Goal: Task Accomplishment & Management: Manage account settings

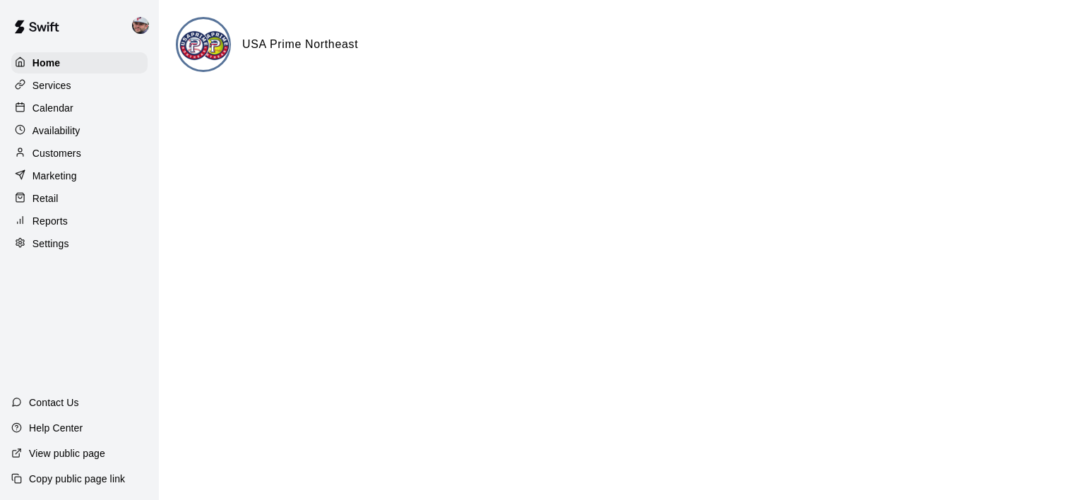
click at [43, 246] on p "Settings" at bounding box center [50, 244] width 37 height 14
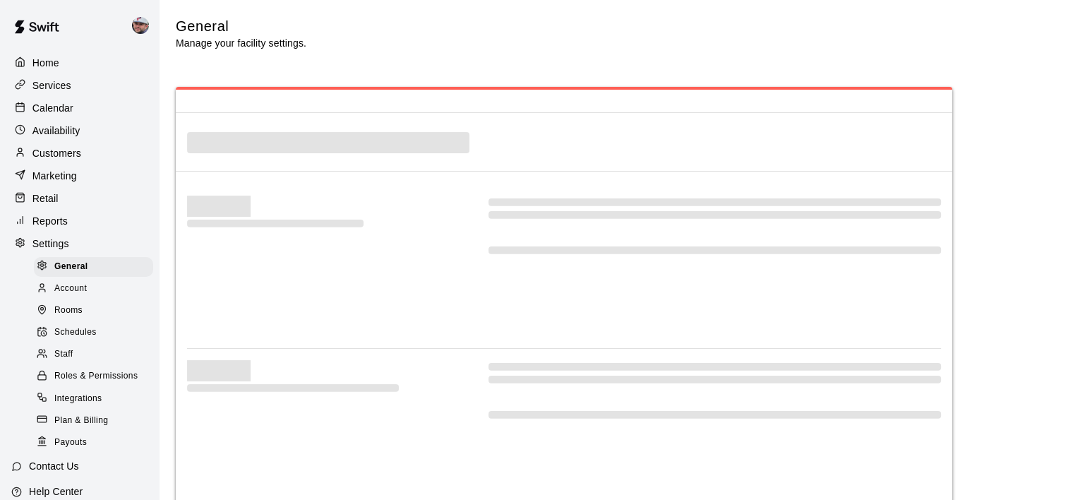
select select "**"
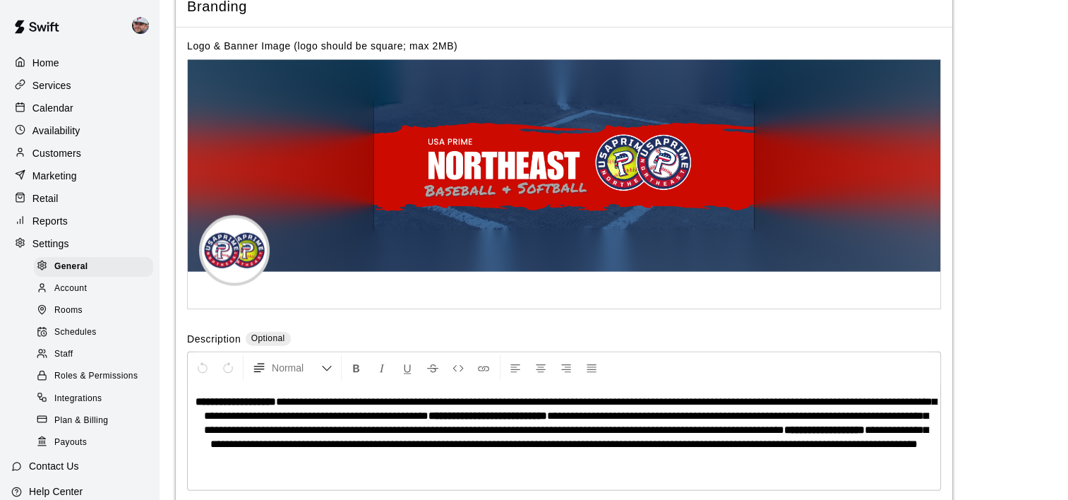
scroll to position [3174, 0]
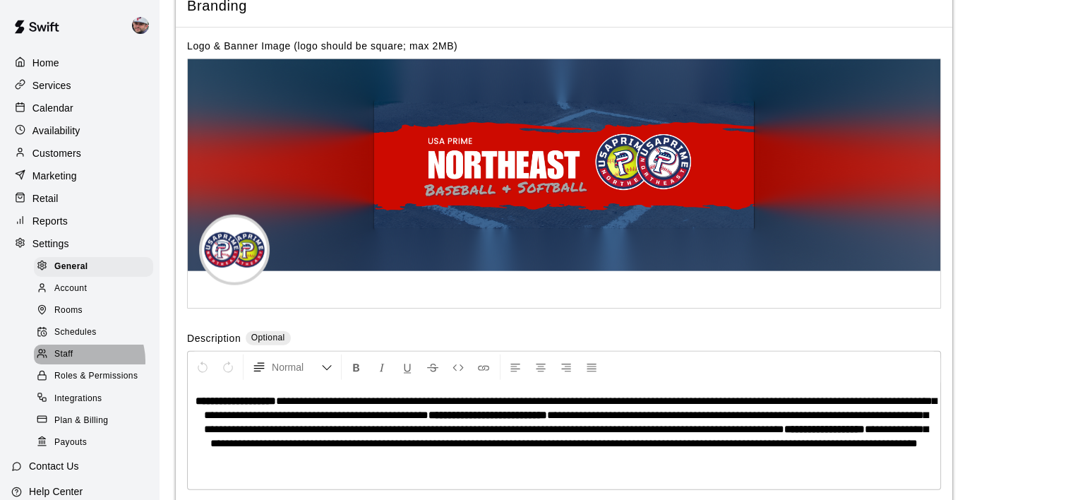
click at [78, 364] on div "Staff" at bounding box center [93, 355] width 119 height 20
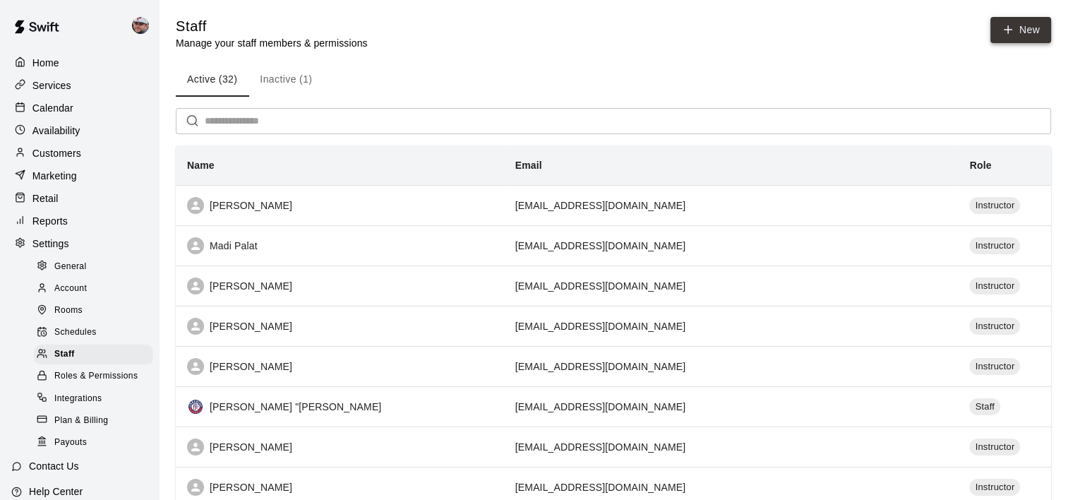
click at [1014, 28] on icon at bounding box center [1008, 29] width 13 height 13
select select "**"
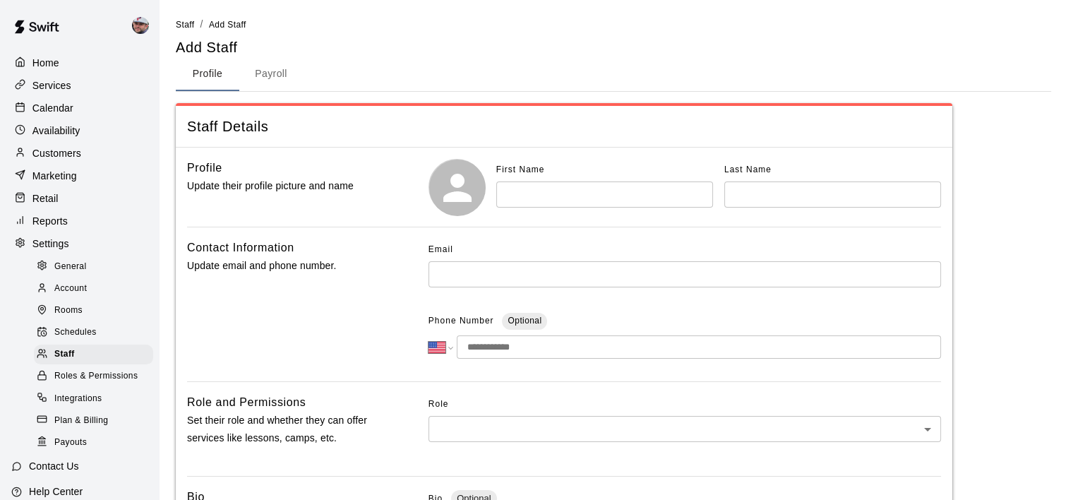
click at [551, 190] on input "text" at bounding box center [604, 194] width 217 height 26
type input "*****"
type input "*********"
click at [475, 282] on input "text" at bounding box center [685, 274] width 513 height 26
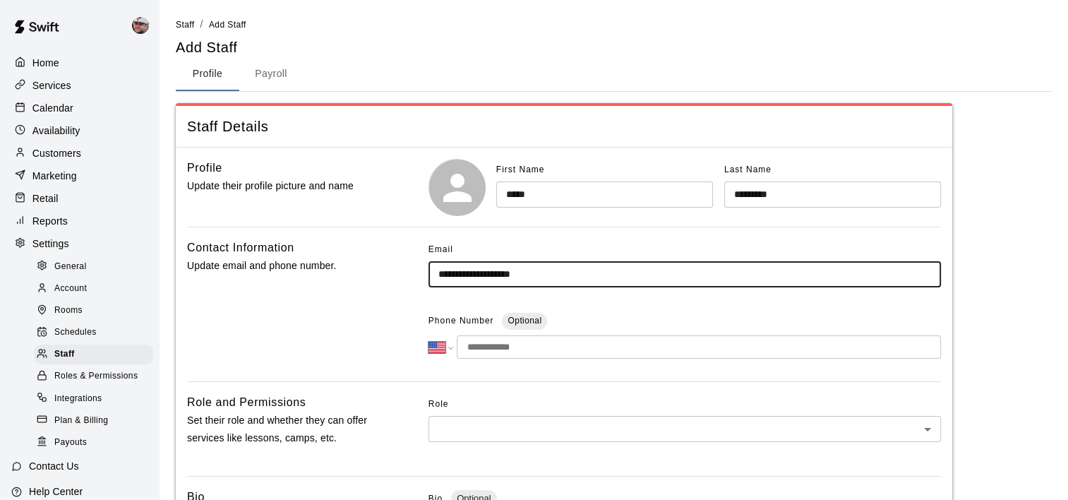
scroll to position [31, 0]
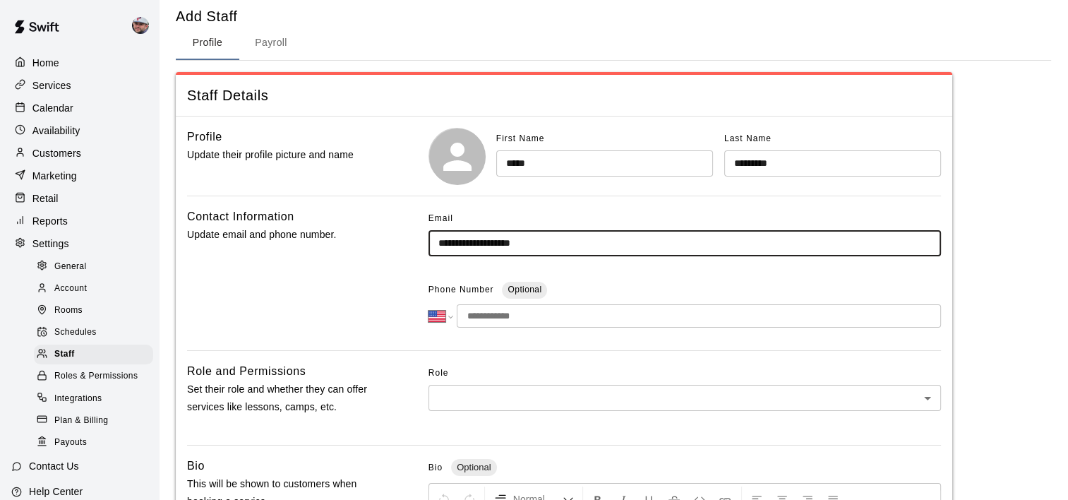
type input "**********"
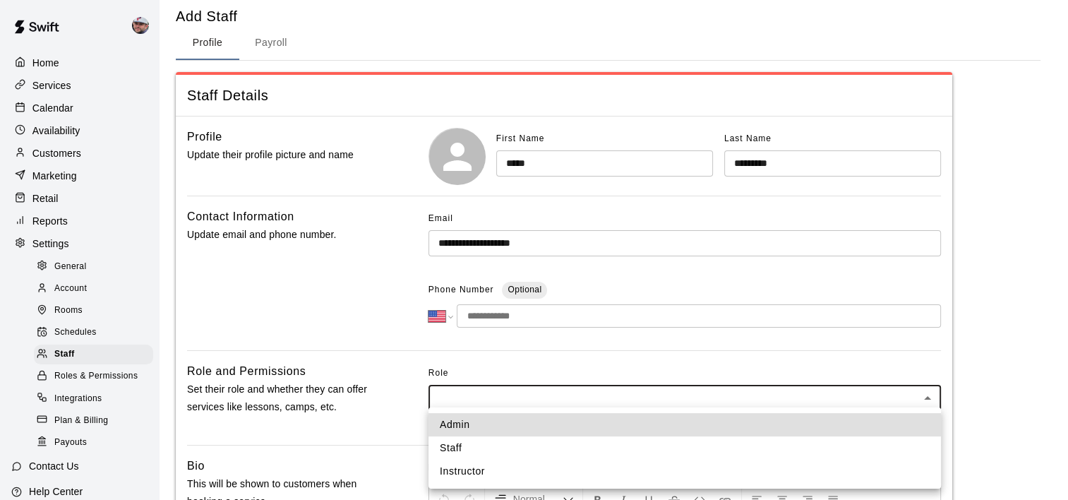
click at [468, 399] on body "**********" at bounding box center [534, 432] width 1068 height 926
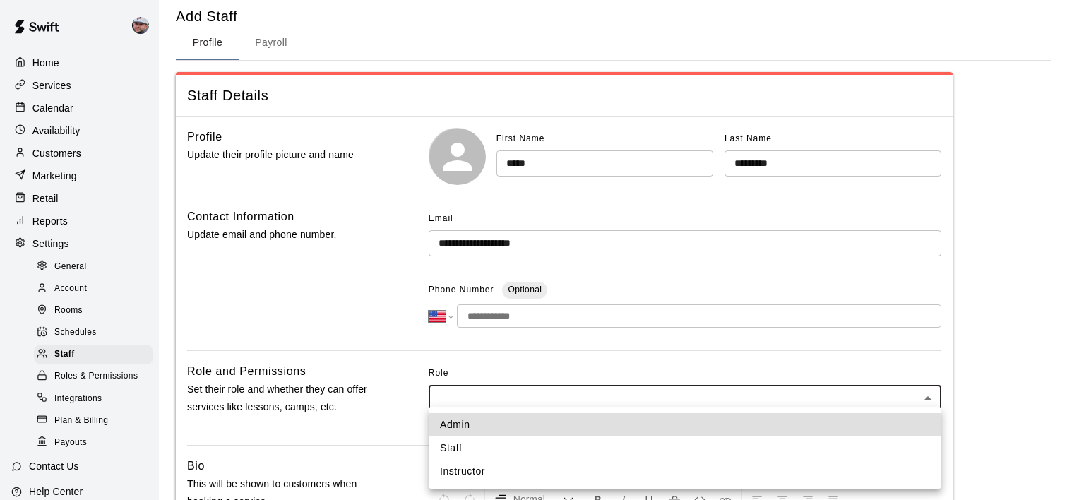
click at [474, 466] on li "Instructor" at bounding box center [685, 471] width 513 height 23
type input "**********"
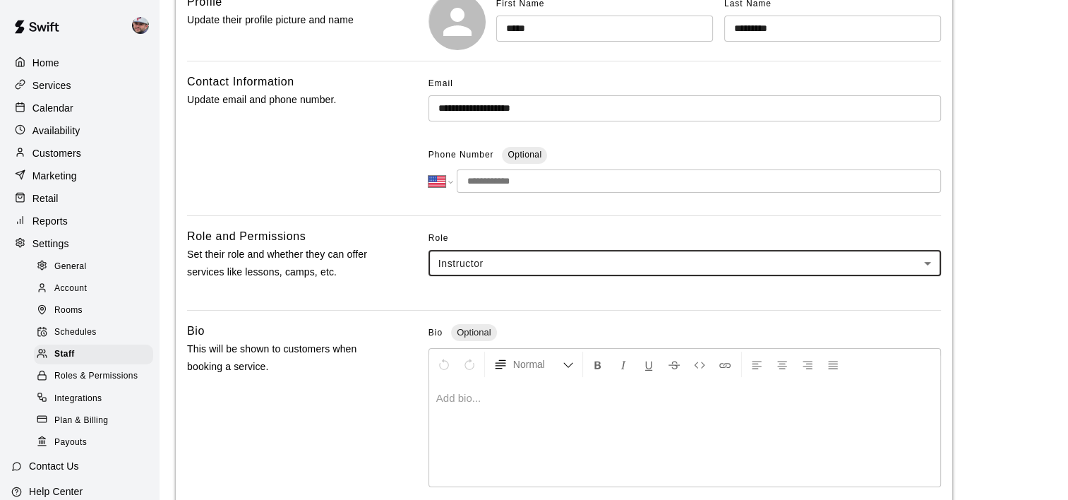
scroll to position [165, 0]
click at [590, 115] on input "**********" at bounding box center [685, 109] width 513 height 26
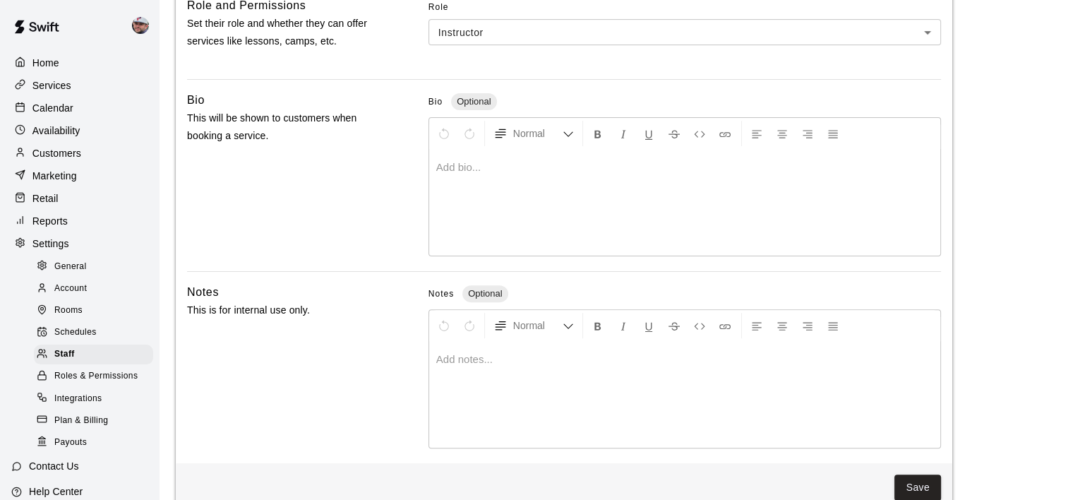
scroll to position [424, 0]
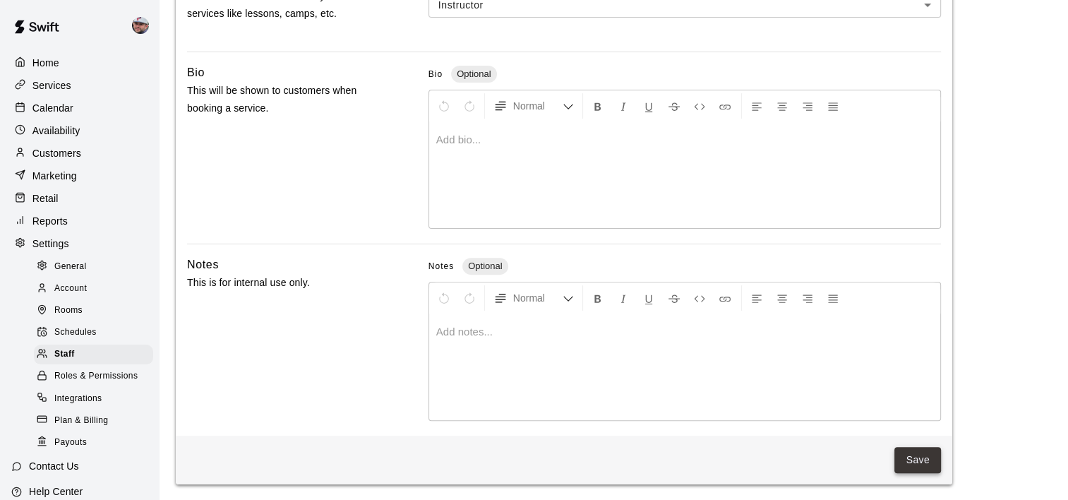
click at [928, 461] on button "Save" at bounding box center [918, 460] width 47 height 26
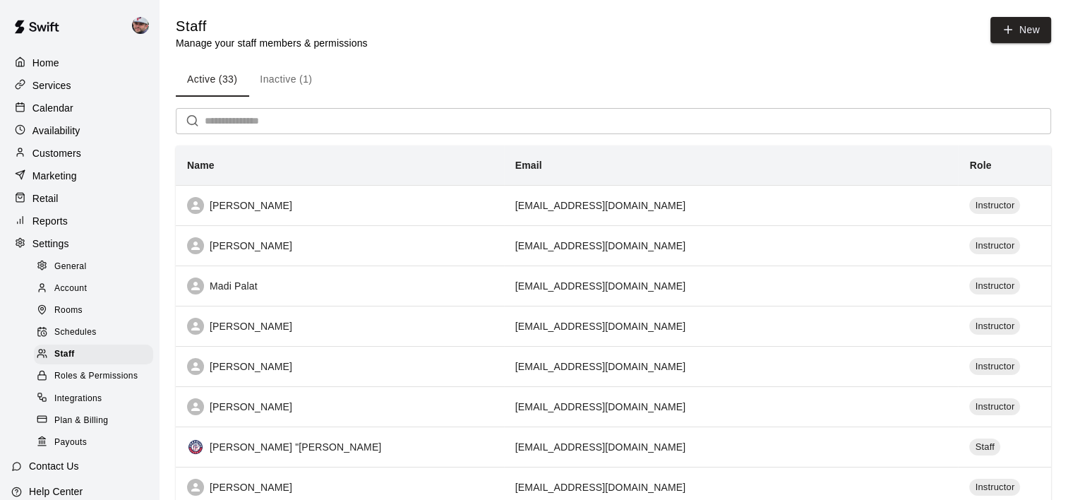
click at [62, 89] on p "Services" at bounding box center [51, 85] width 39 height 14
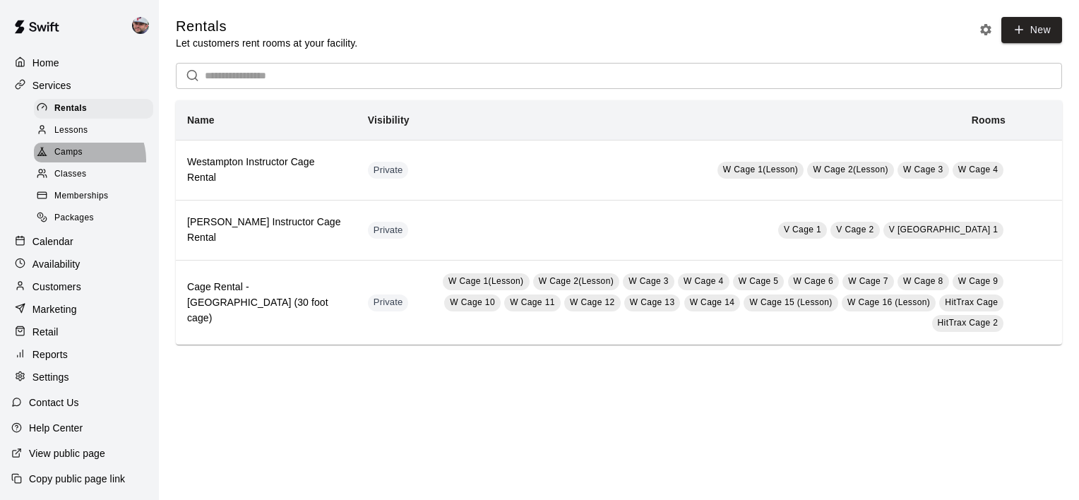
click at [86, 162] on div "Camps" at bounding box center [93, 153] width 119 height 20
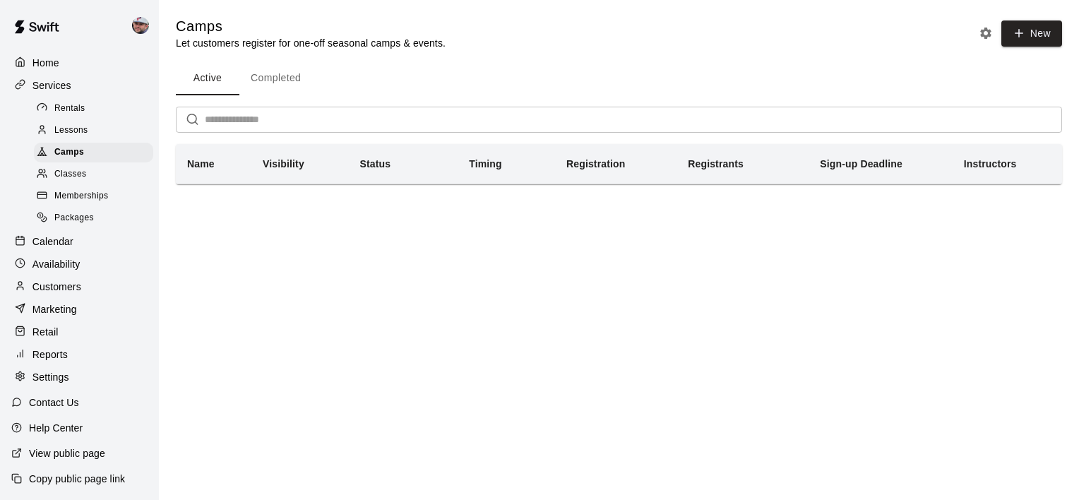
click at [78, 271] on p "Availability" at bounding box center [56, 264] width 48 height 14
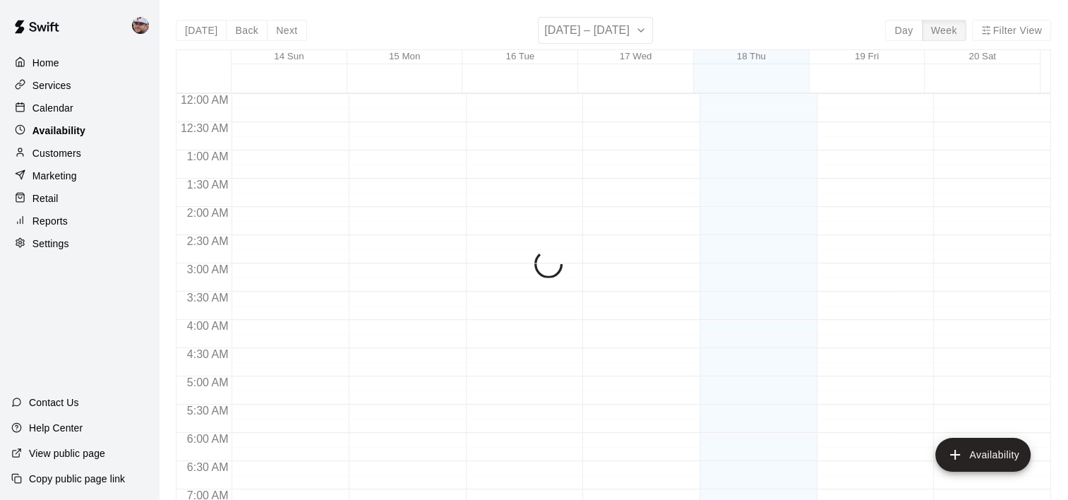
scroll to position [788, 0]
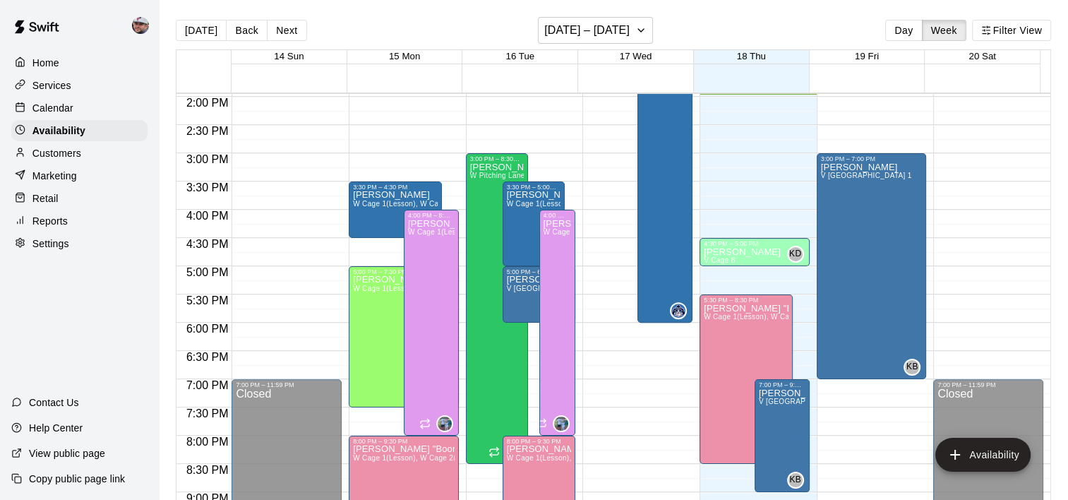
click at [68, 88] on p "Services" at bounding box center [51, 85] width 39 height 14
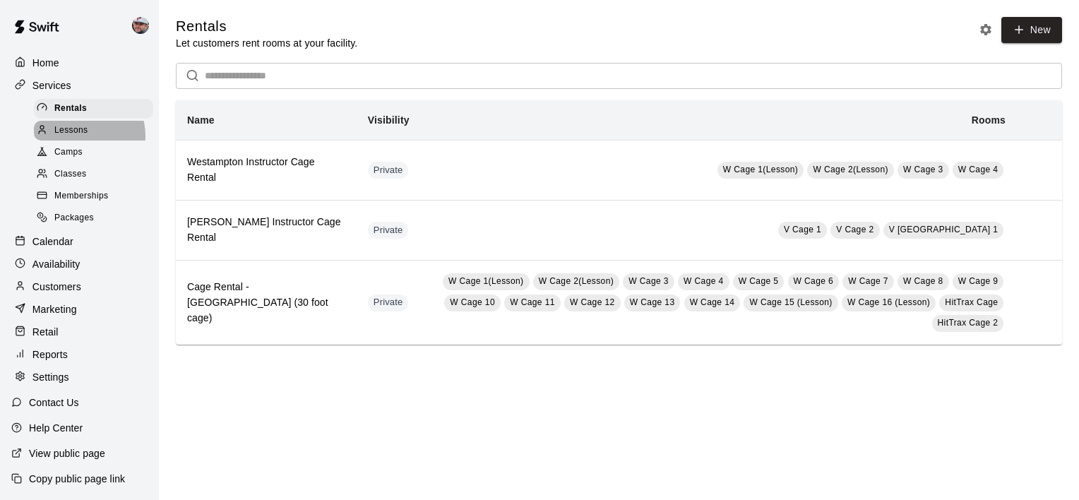
click at [83, 138] on span "Lessons" at bounding box center [71, 131] width 34 height 14
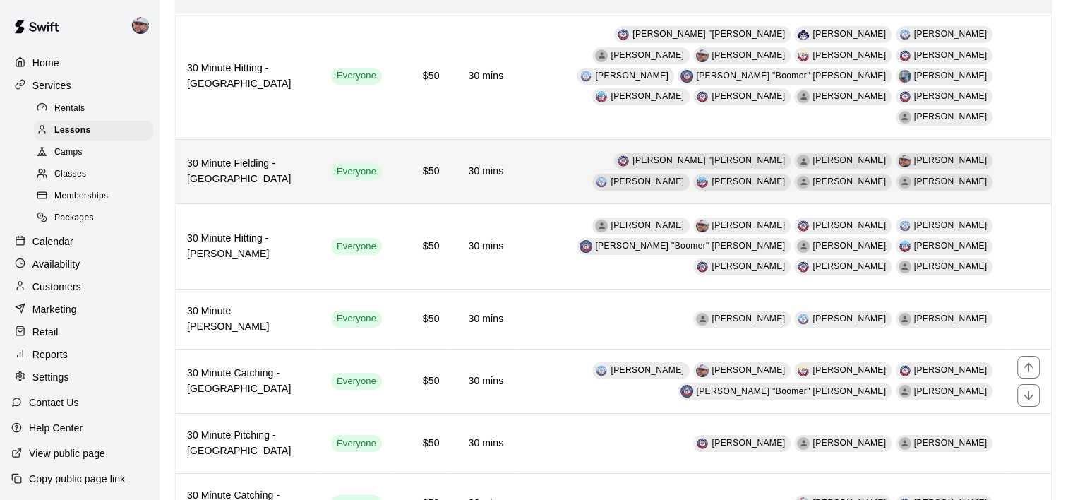
scroll to position [271, 0]
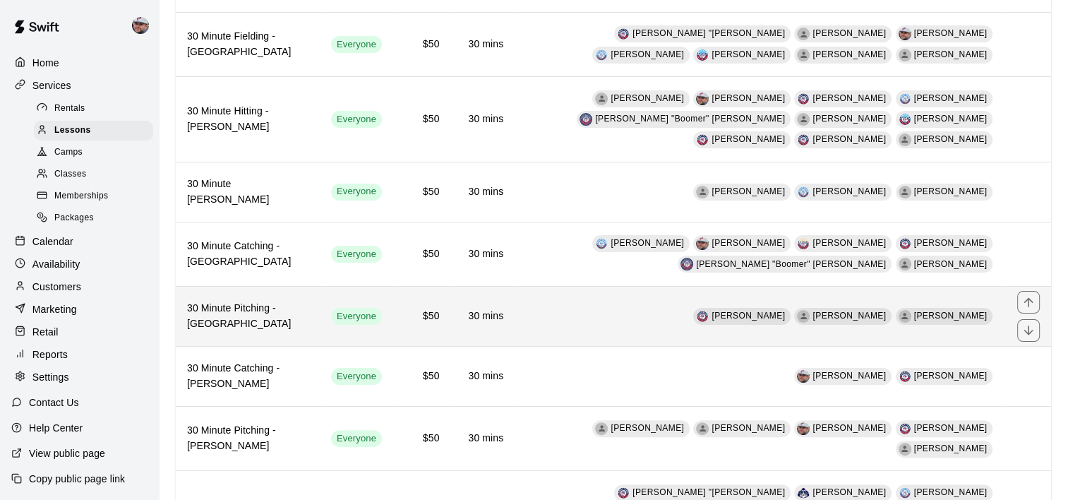
click at [525, 287] on td "[PERSON_NAME] [PERSON_NAME] [PERSON_NAME]" at bounding box center [760, 317] width 491 height 60
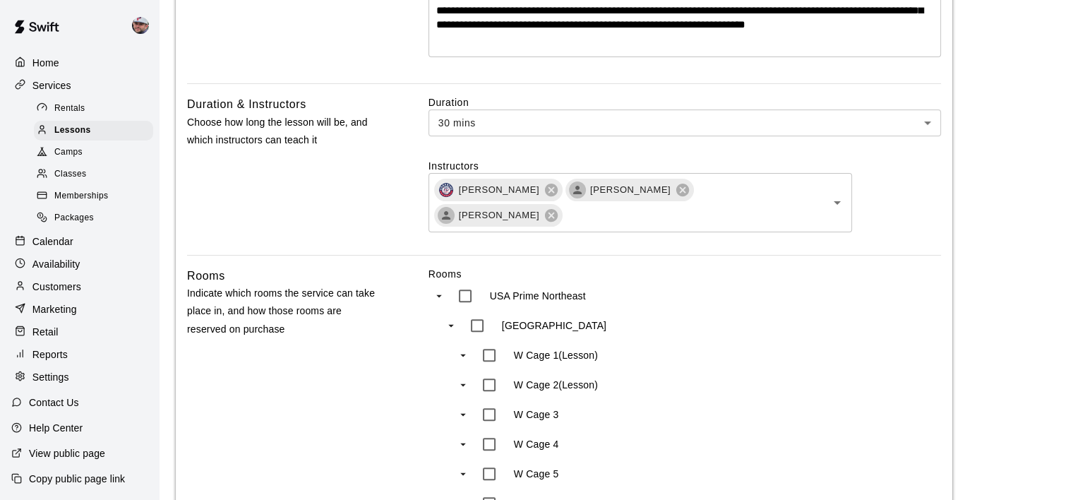
scroll to position [407, 0]
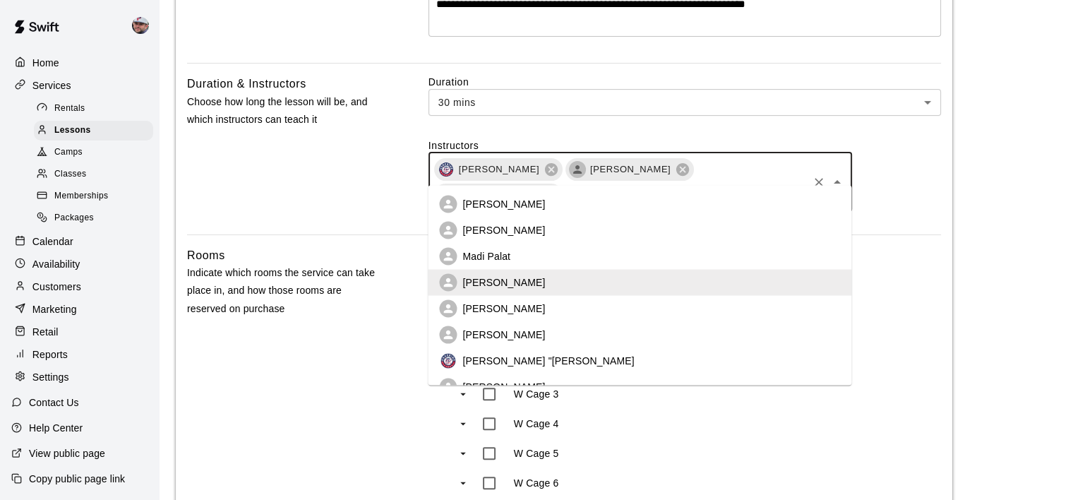
click at [770, 186] on input "text" at bounding box center [685, 195] width 242 height 18
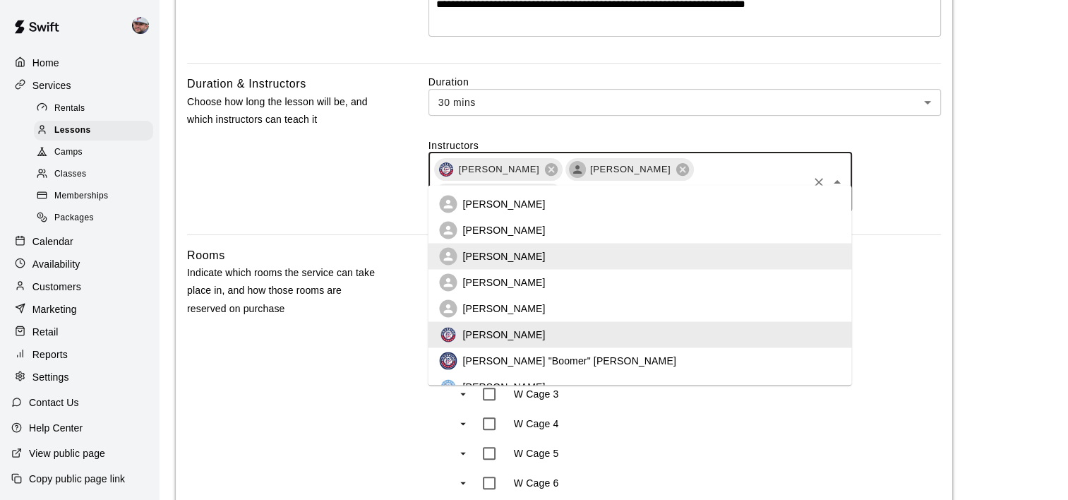
click at [770, 186] on input "*" at bounding box center [685, 195] width 242 height 18
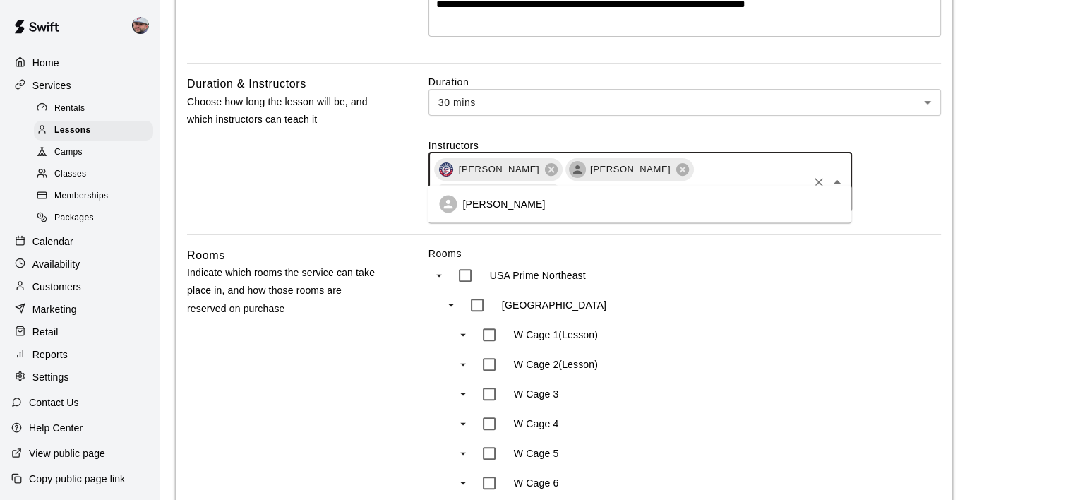
type input "****"
click at [562, 199] on li "[PERSON_NAME]" at bounding box center [640, 204] width 424 height 26
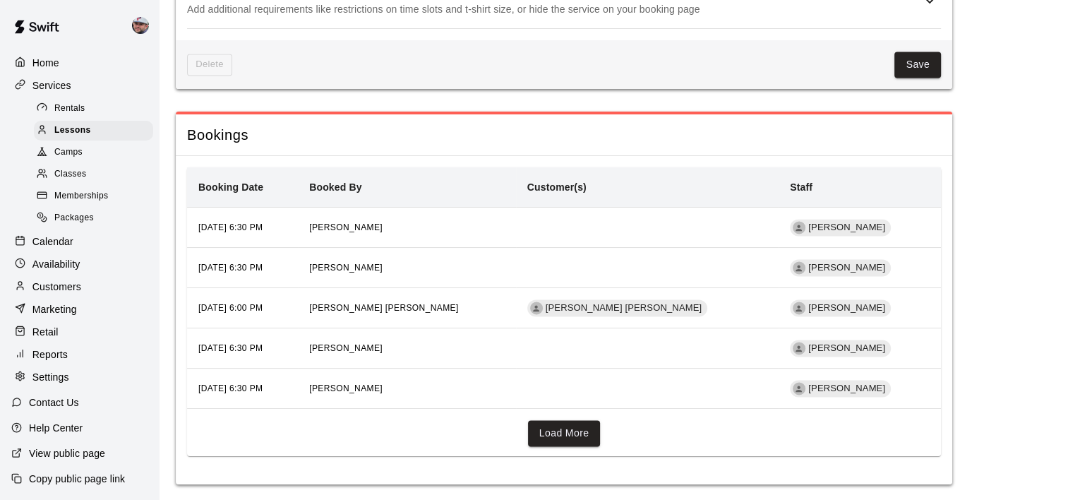
scroll to position [1993, 0]
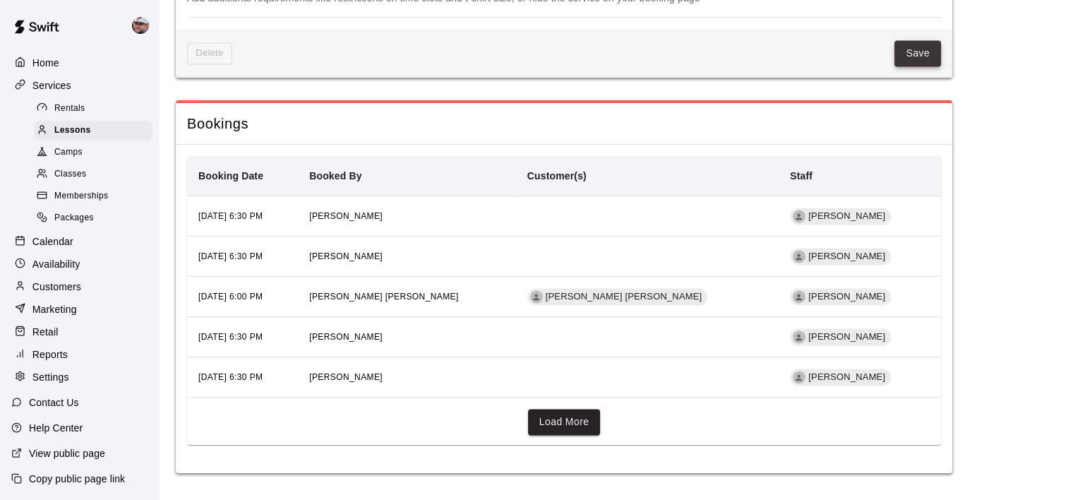
click at [923, 49] on button "Save" at bounding box center [918, 53] width 47 height 26
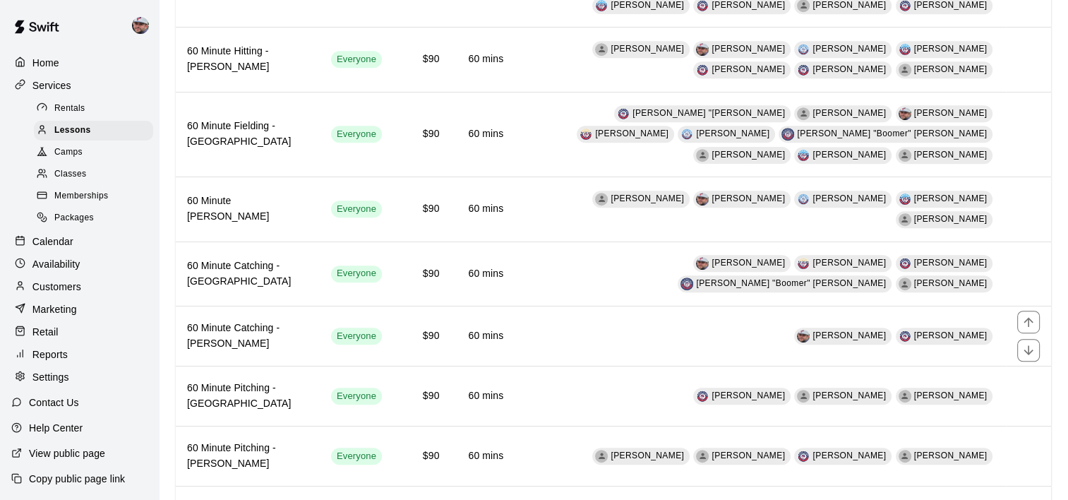
scroll to position [827, 0]
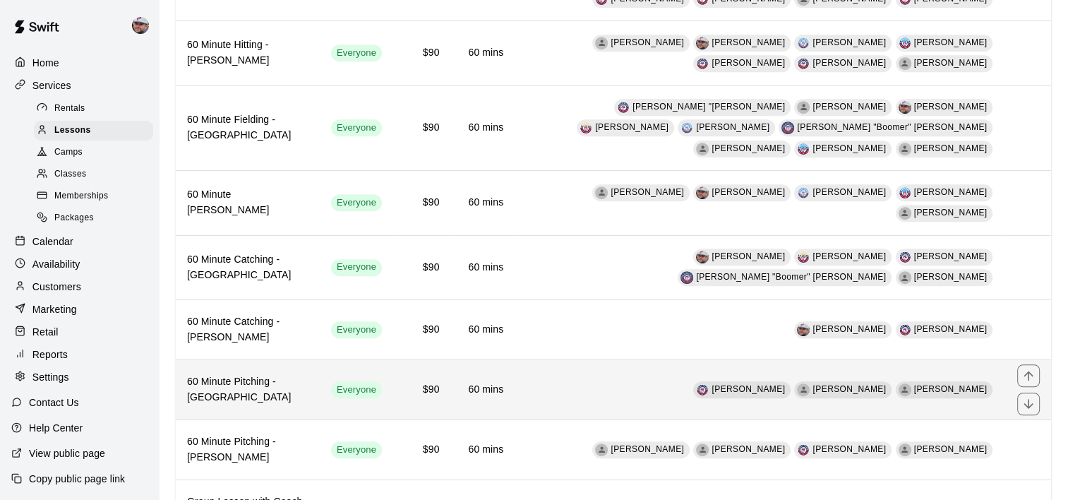
click at [268, 374] on h6 "60 Minute Pitching - [GEOGRAPHIC_DATA]" at bounding box center [247, 389] width 121 height 31
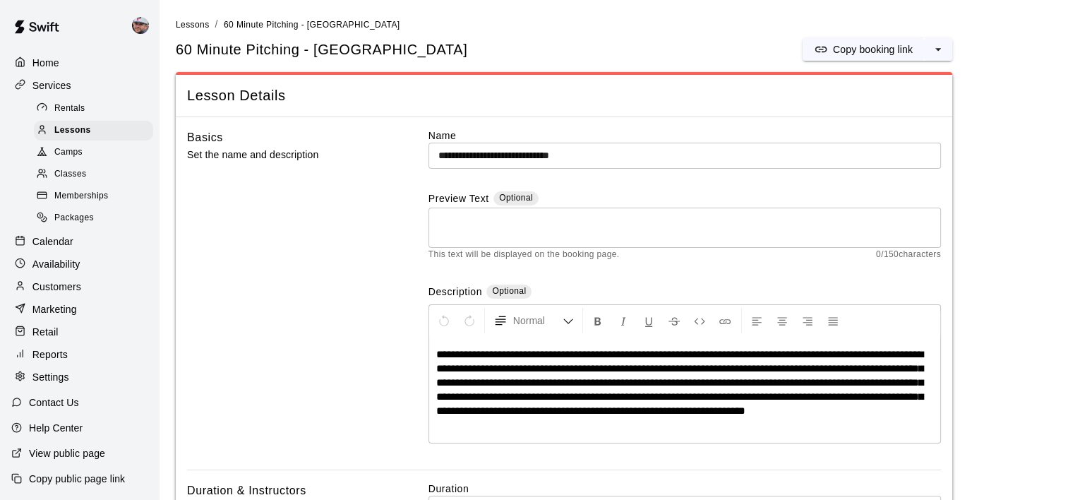
scroll to position [288, 0]
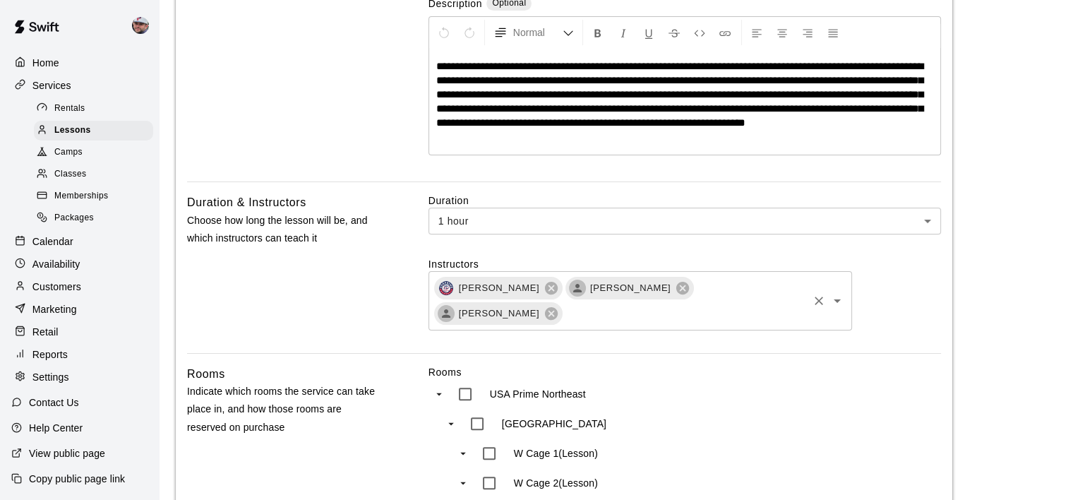
click at [788, 304] on input "text" at bounding box center [685, 313] width 242 height 18
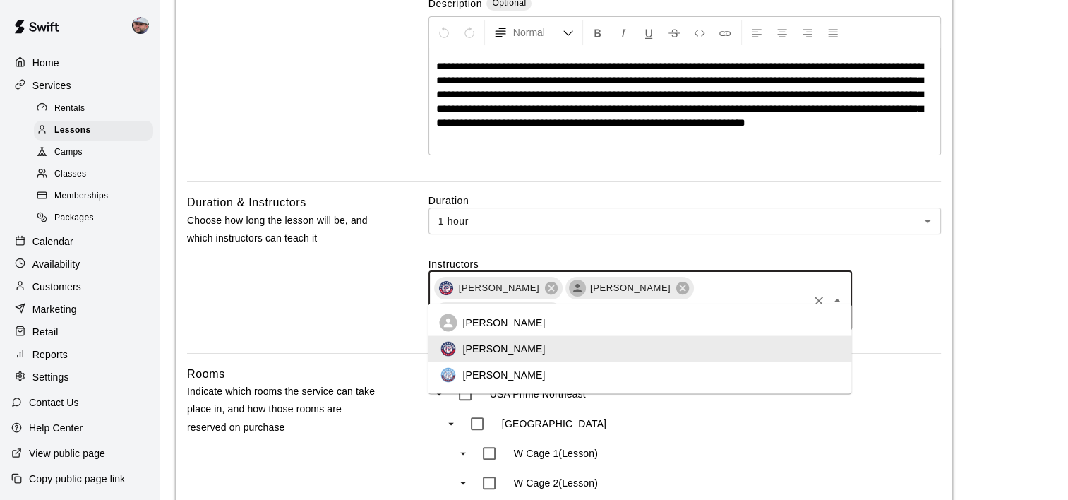
scroll to position [0, 0]
type input "****"
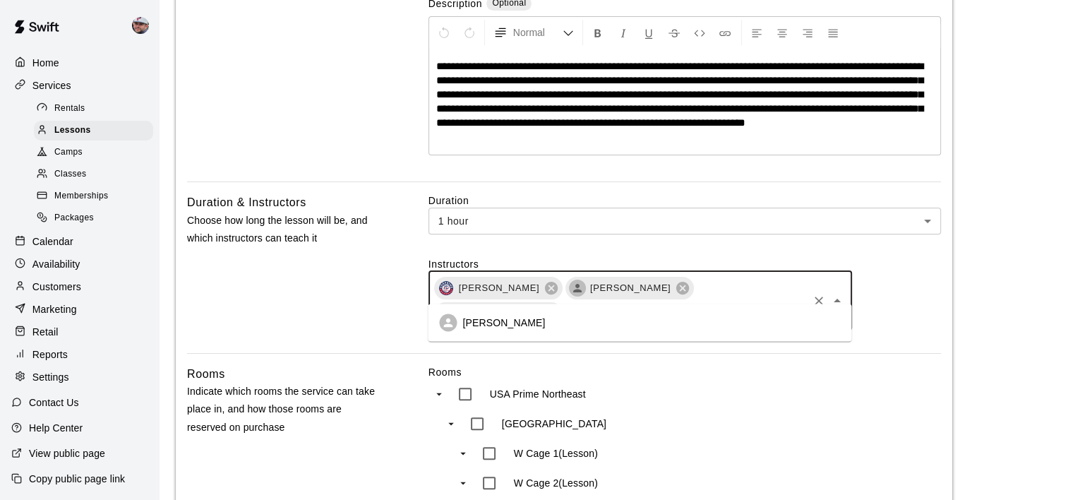
click at [707, 328] on li "[PERSON_NAME]" at bounding box center [640, 322] width 424 height 26
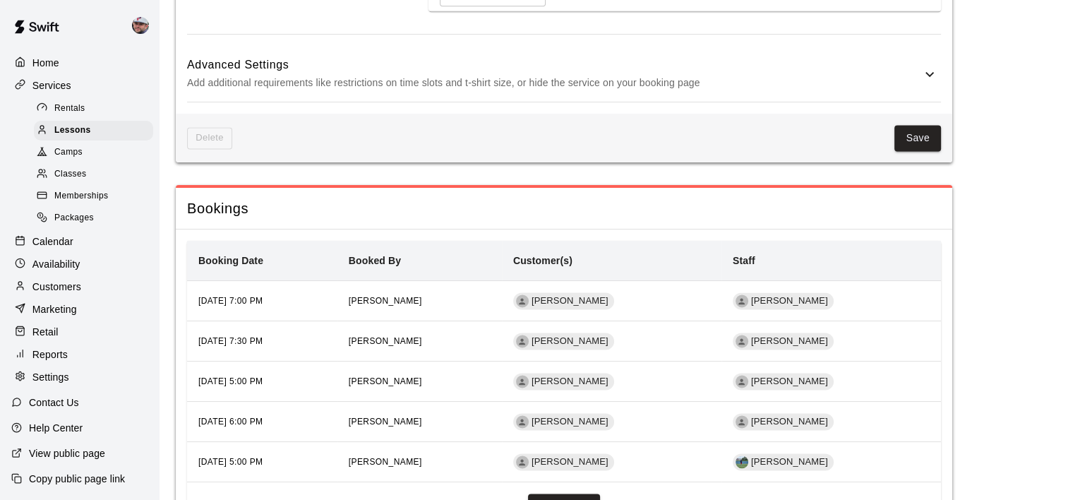
scroll to position [1956, 0]
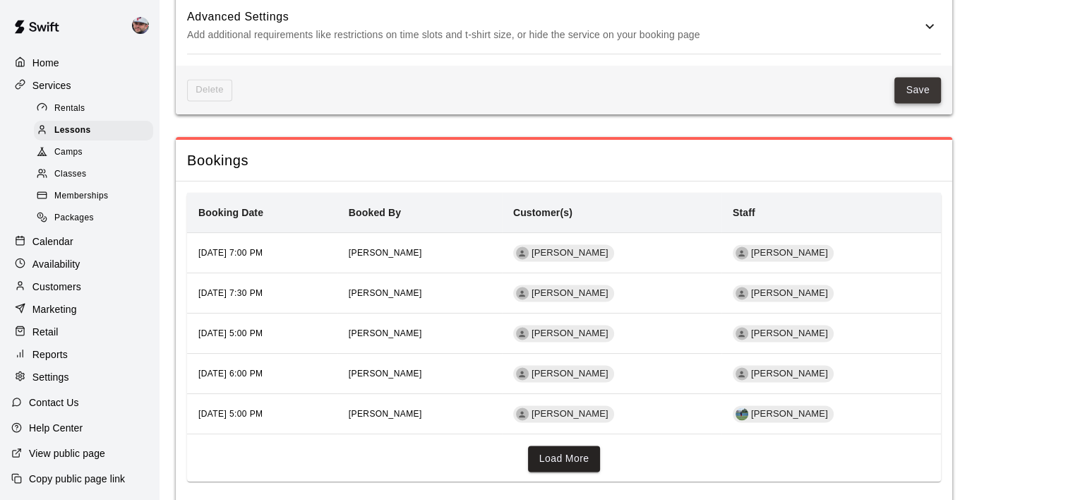
click at [928, 94] on button "Save" at bounding box center [918, 90] width 47 height 26
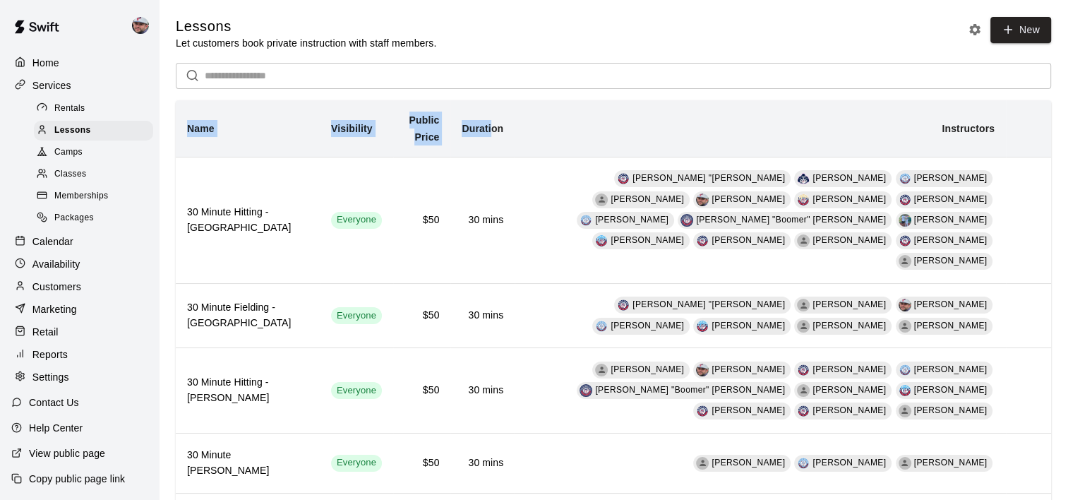
drag, startPoint x: 187, startPoint y: 131, endPoint x: 469, endPoint y: 133, distance: 281.7
click at [469, 133] on tr "Name Visibility Public Price Duration Instructors" at bounding box center [614, 128] width 876 height 57
drag, startPoint x: 469, startPoint y: 133, endPoint x: 644, endPoint y: 137, distance: 175.2
click at [644, 137] on th "Instructors" at bounding box center [760, 128] width 491 height 57
click at [54, 271] on p "Availability" at bounding box center [56, 264] width 48 height 14
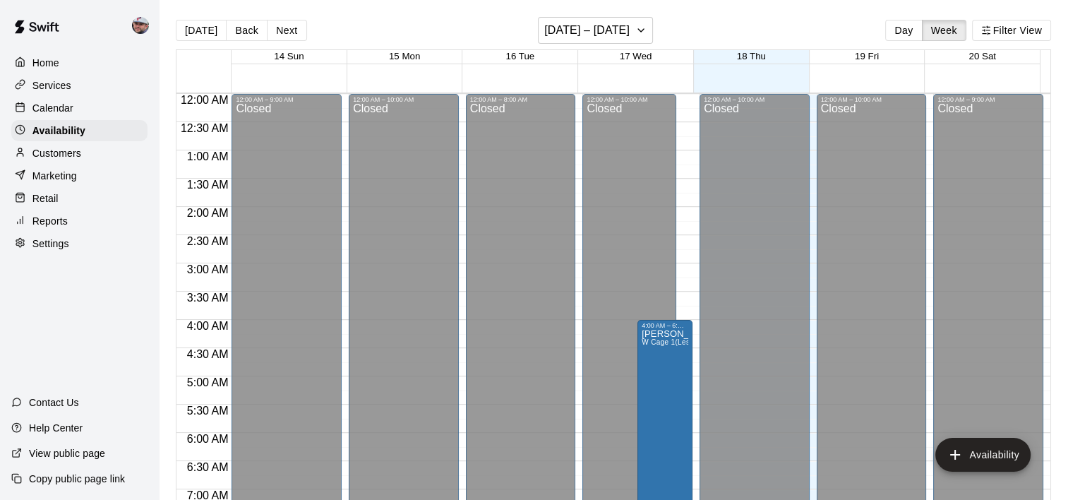
scroll to position [792, 0]
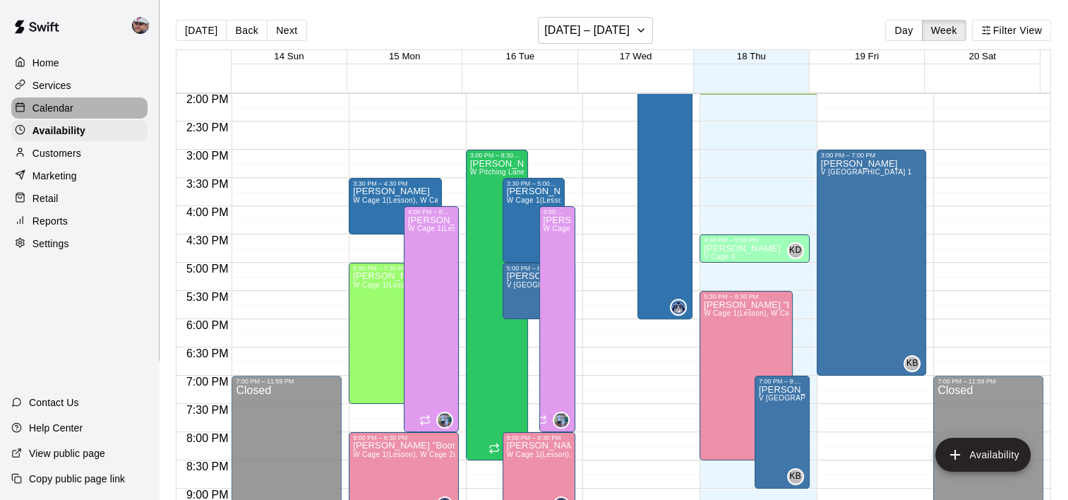
click at [44, 113] on p "Calendar" at bounding box center [52, 108] width 41 height 14
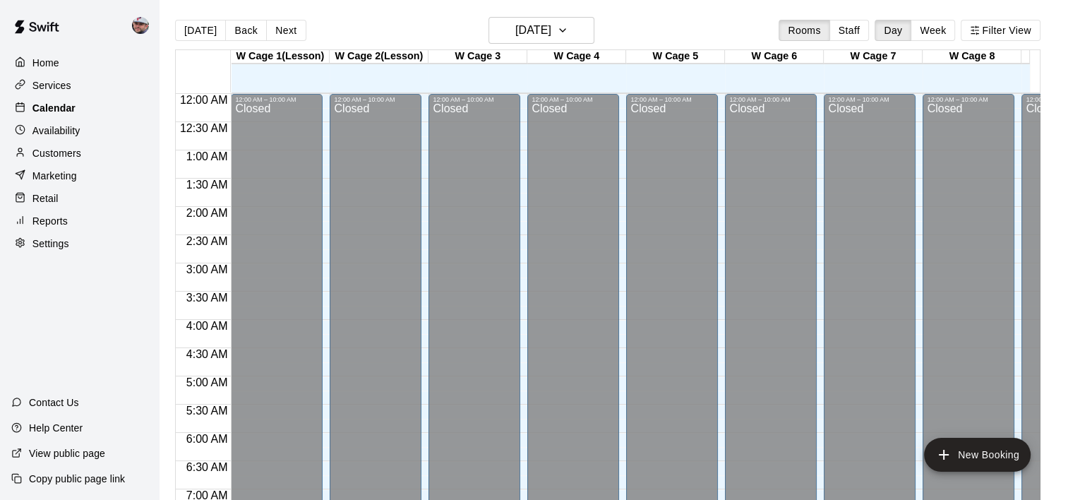
scroll to position [792, 0]
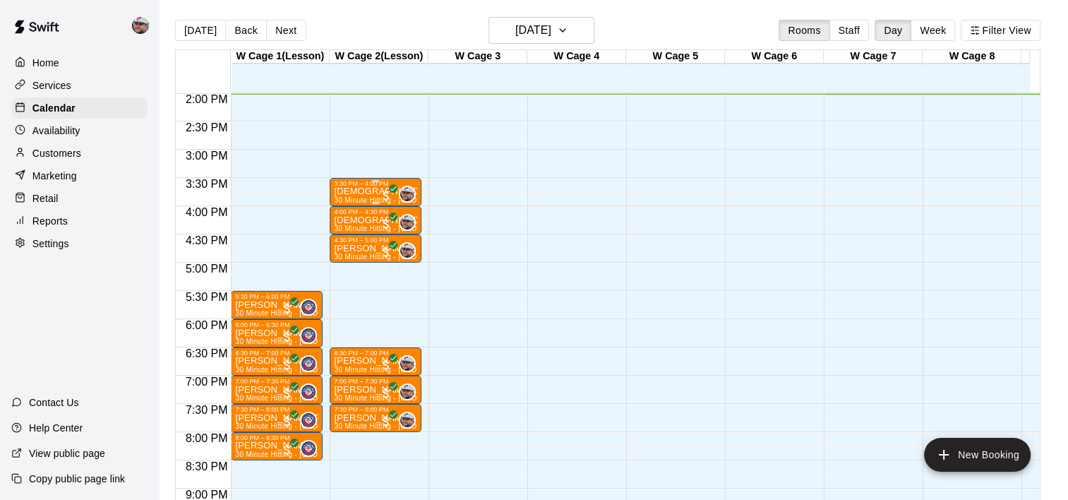
click at [371, 191] on p "[DEMOGRAPHIC_DATA][PERSON_NAME]" at bounding box center [375, 191] width 83 height 0
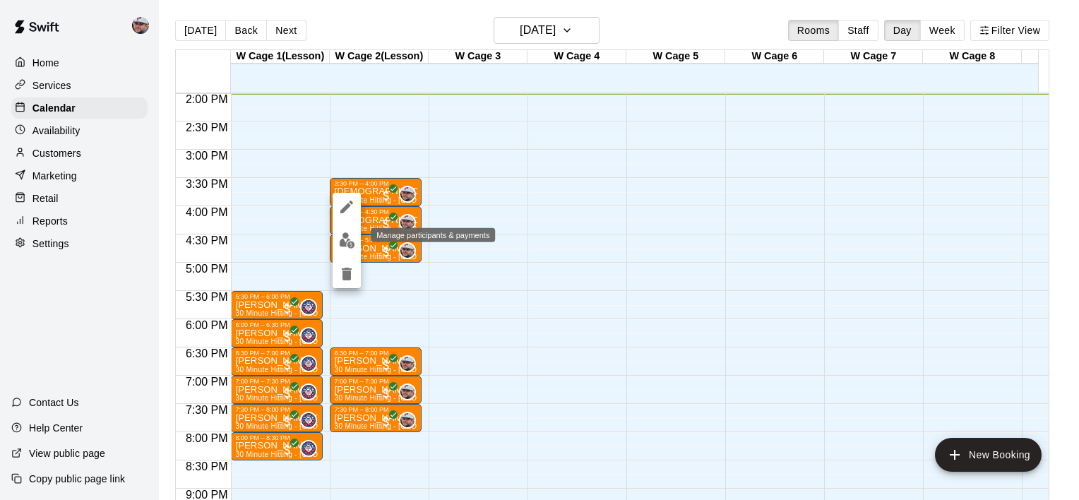
click at [347, 243] on img "edit" at bounding box center [347, 240] width 16 height 16
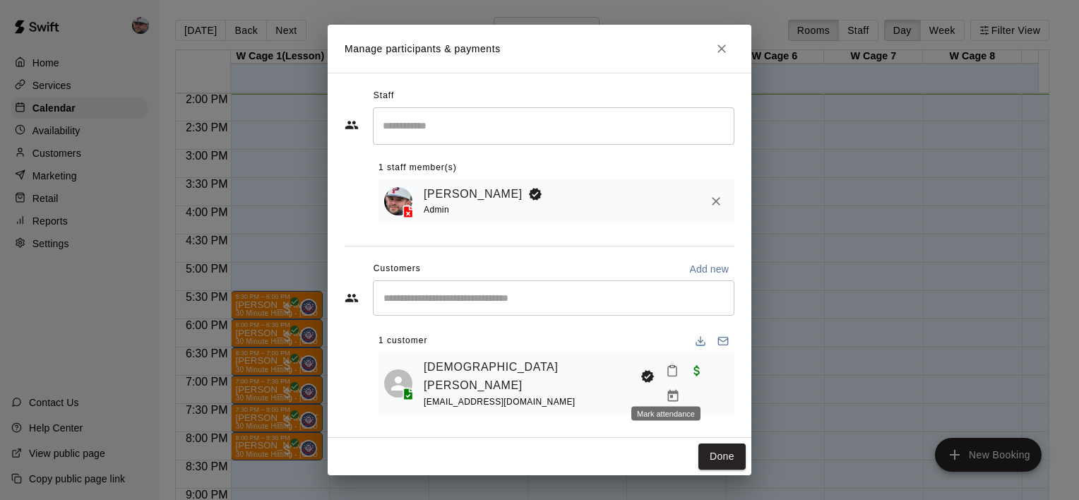
click at [667, 377] on icon "Mark attendance" at bounding box center [672, 370] width 13 height 13
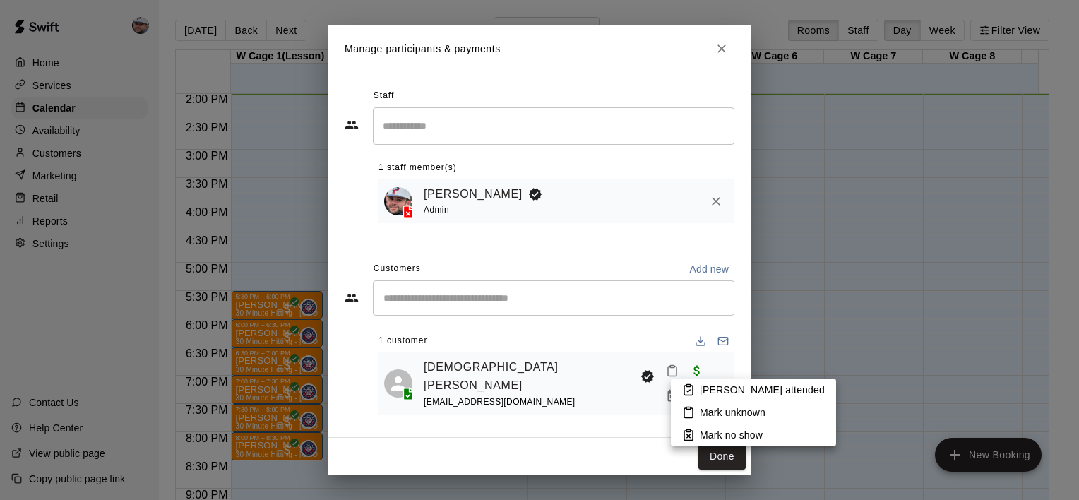
click at [710, 384] on p "[PERSON_NAME] attended" at bounding box center [762, 390] width 125 height 14
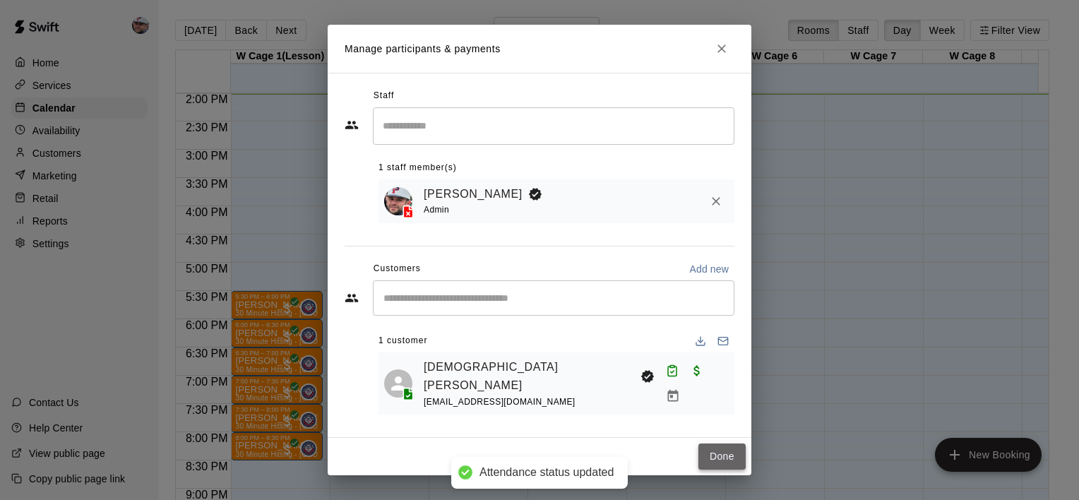
click at [726, 446] on button "Done" at bounding box center [721, 456] width 47 height 26
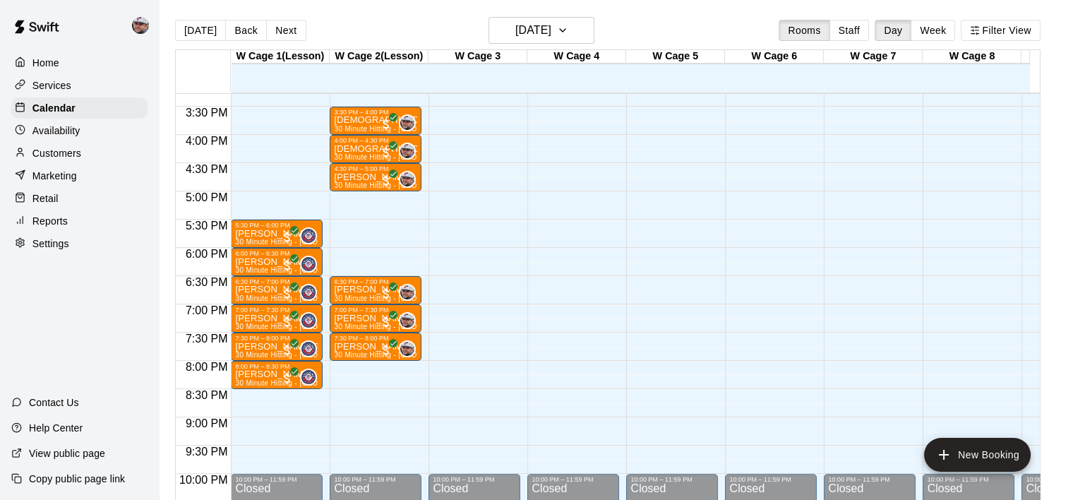
scroll to position [876, 0]
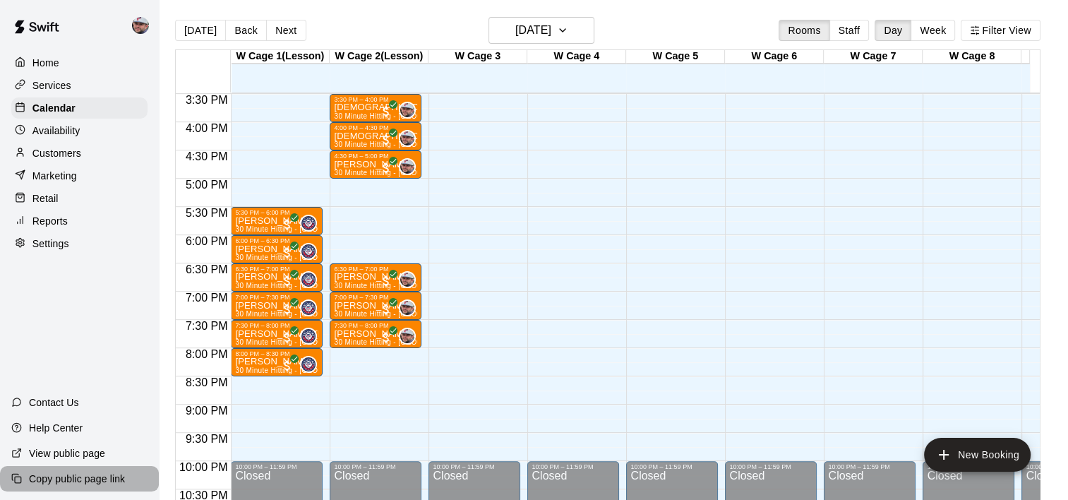
click at [67, 477] on p "Copy public page link" at bounding box center [77, 479] width 96 height 14
click at [68, 251] on p "Settings" at bounding box center [50, 244] width 37 height 14
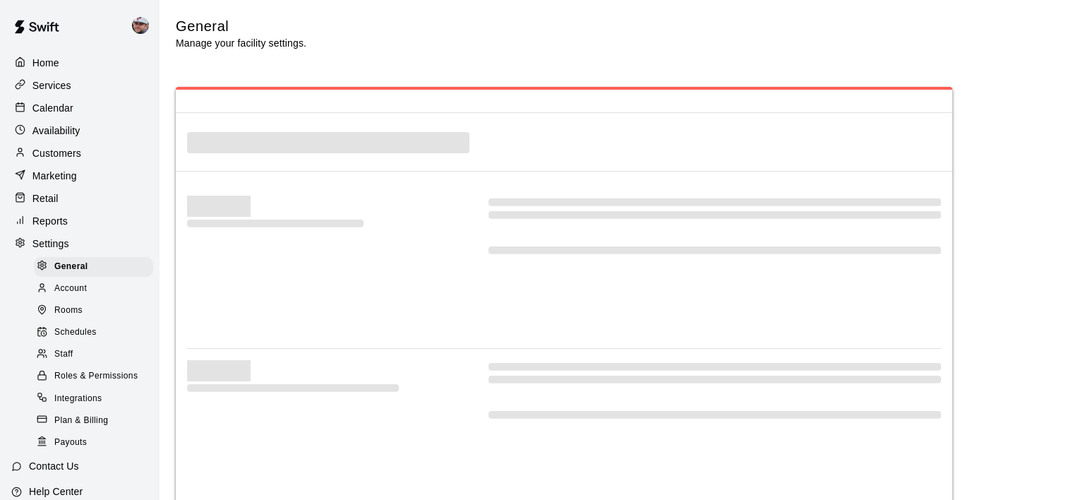
select select "**"
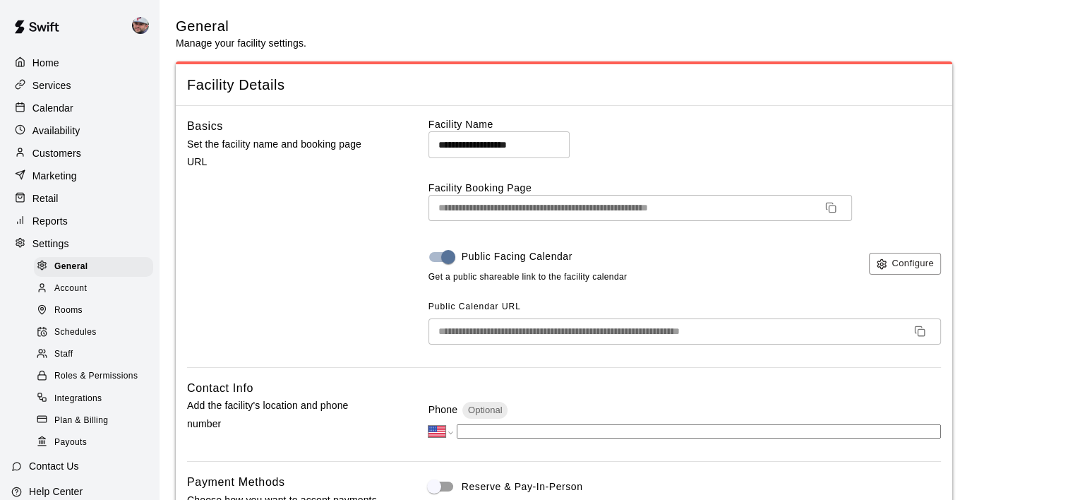
scroll to position [3174, 0]
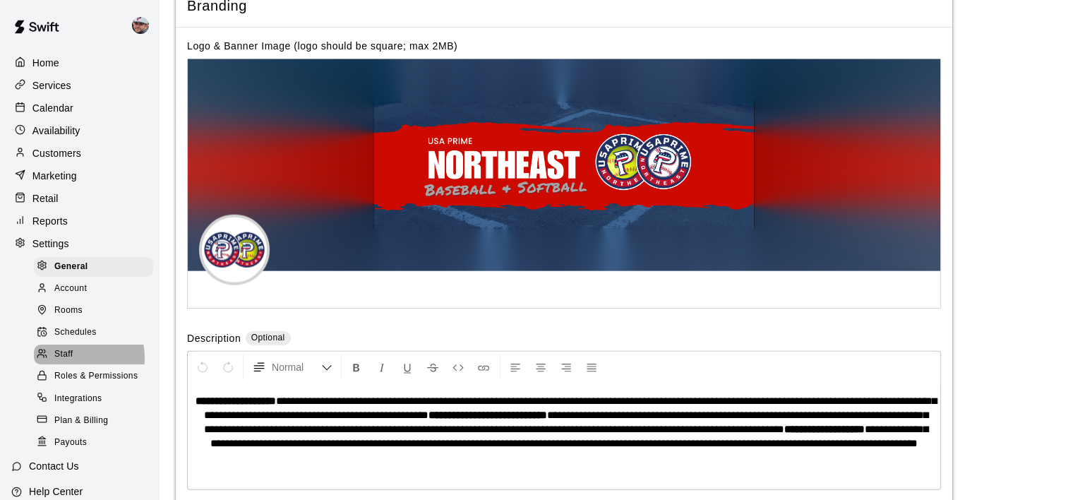
click at [74, 364] on div "Staff" at bounding box center [93, 355] width 119 height 20
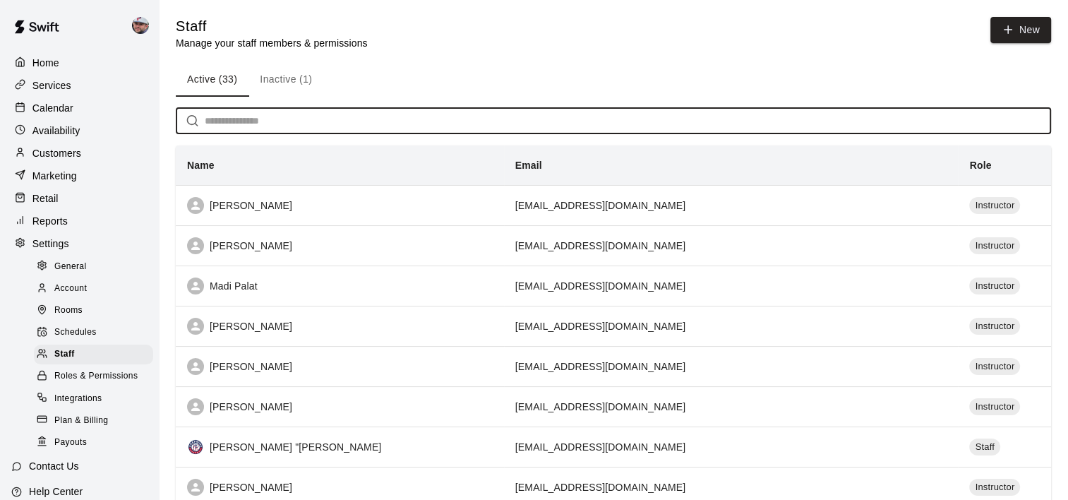
click at [276, 123] on input "text" at bounding box center [628, 121] width 847 height 26
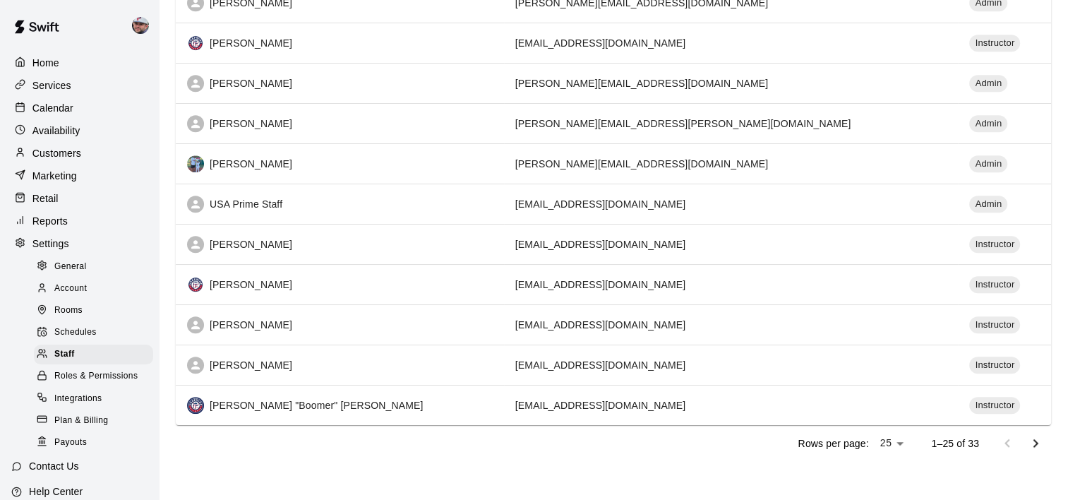
scroll to position [746, 0]
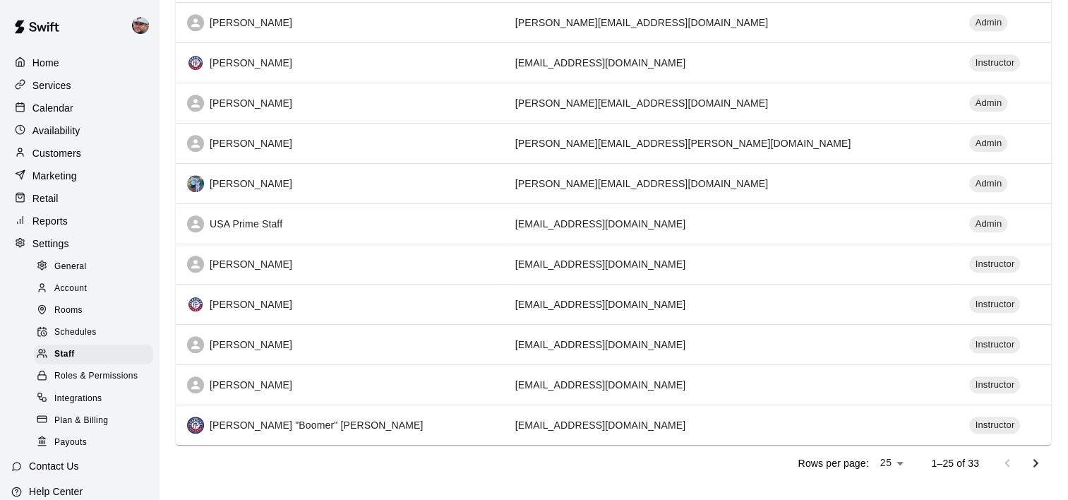
click at [1040, 460] on icon "Go to next page" at bounding box center [1035, 463] width 17 height 17
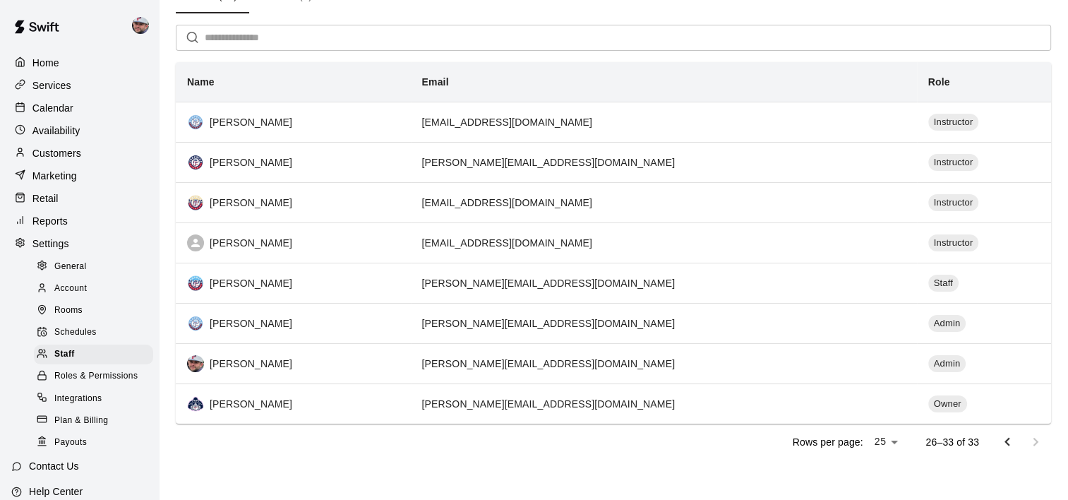
scroll to position [85, 0]
click at [1001, 436] on icon "Go to previous page" at bounding box center [1007, 442] width 17 height 17
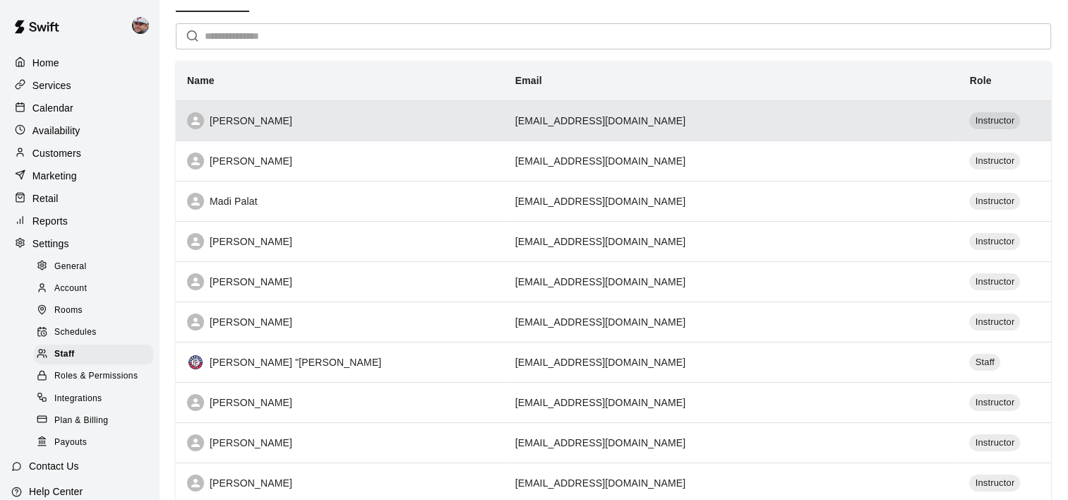
click at [747, 113] on td "[EMAIL_ADDRESS][DOMAIN_NAME]" at bounding box center [731, 120] width 455 height 40
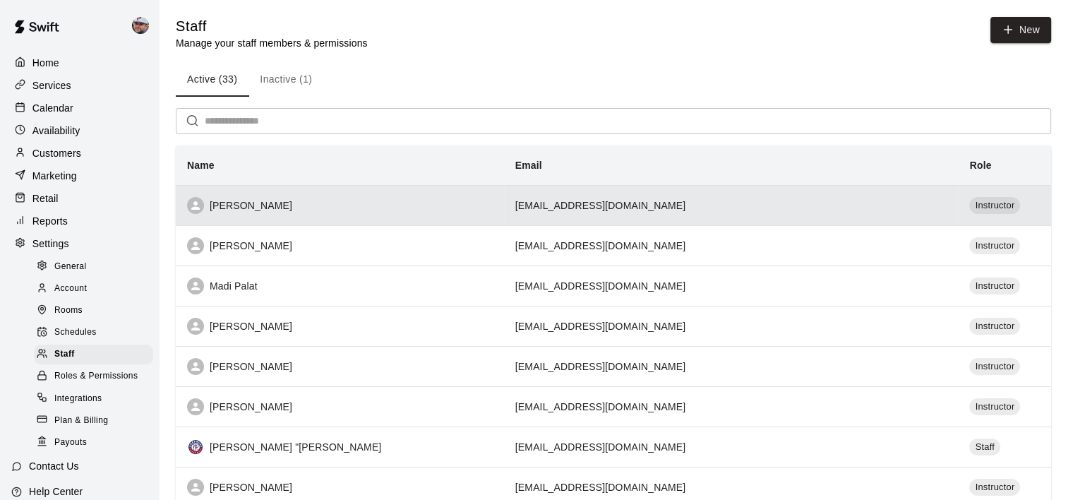
select select "**"
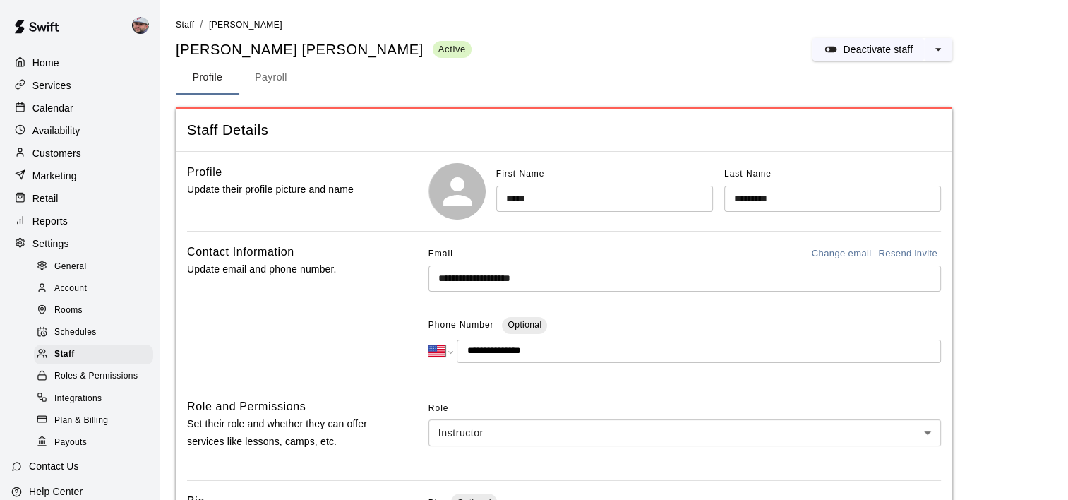
scroll to position [42, 0]
